Goal: Find contact information: Find contact information

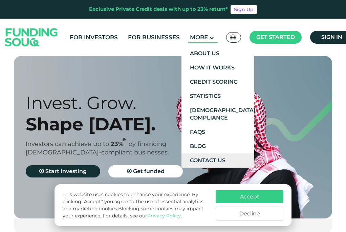
click at [203, 157] on link "Contact Us" at bounding box center [217, 160] width 73 height 14
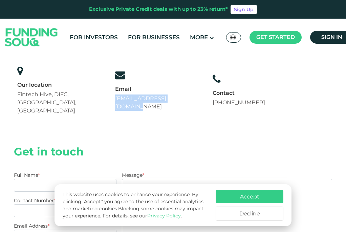
scroll to position [60, 0]
